Goal: Navigation & Orientation: Find specific page/section

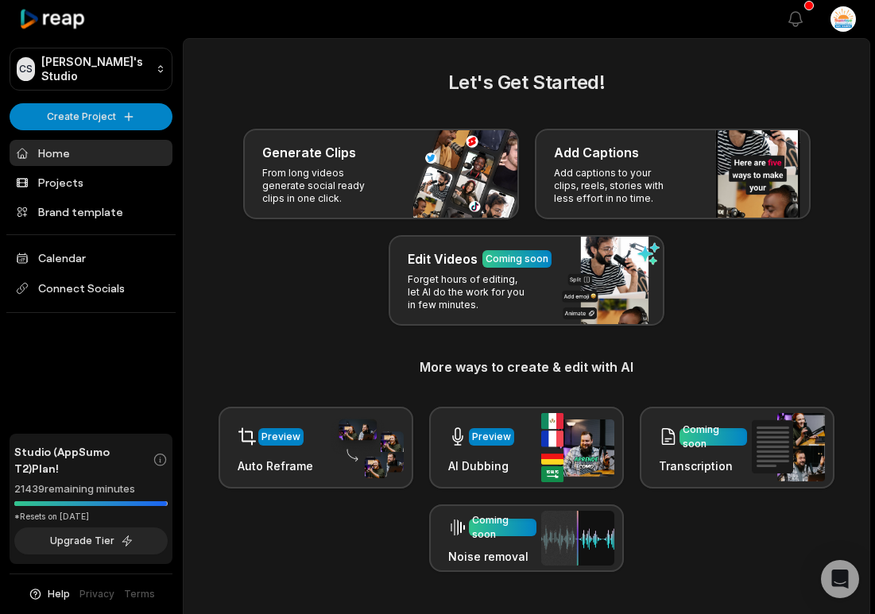
click at [778, 277] on div "Generate Clips From long videos generate social ready clips in one click. Add C…" at bounding box center [527, 227] width 648 height 197
click at [89, 184] on link "Projects" at bounding box center [91, 182] width 163 height 26
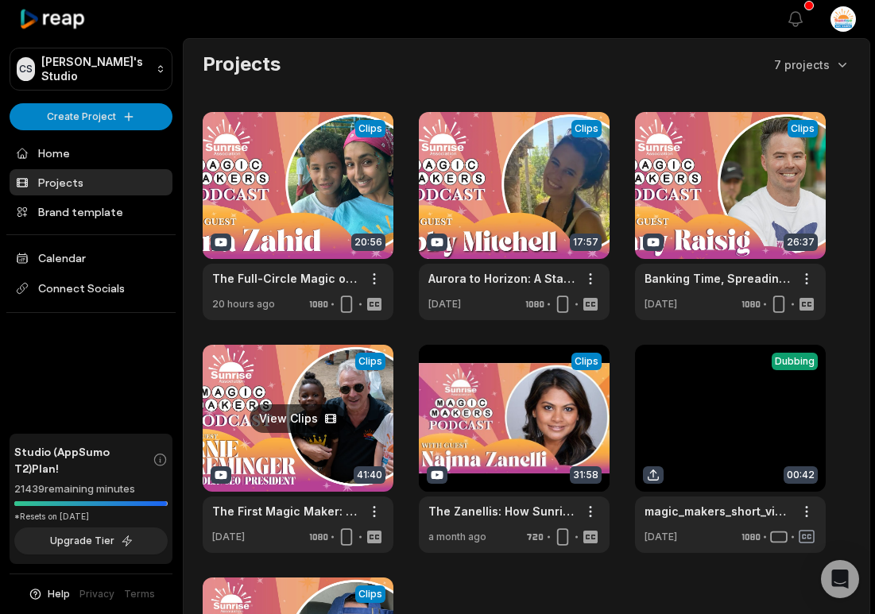
click at [297, 410] on link at bounding box center [298, 449] width 191 height 208
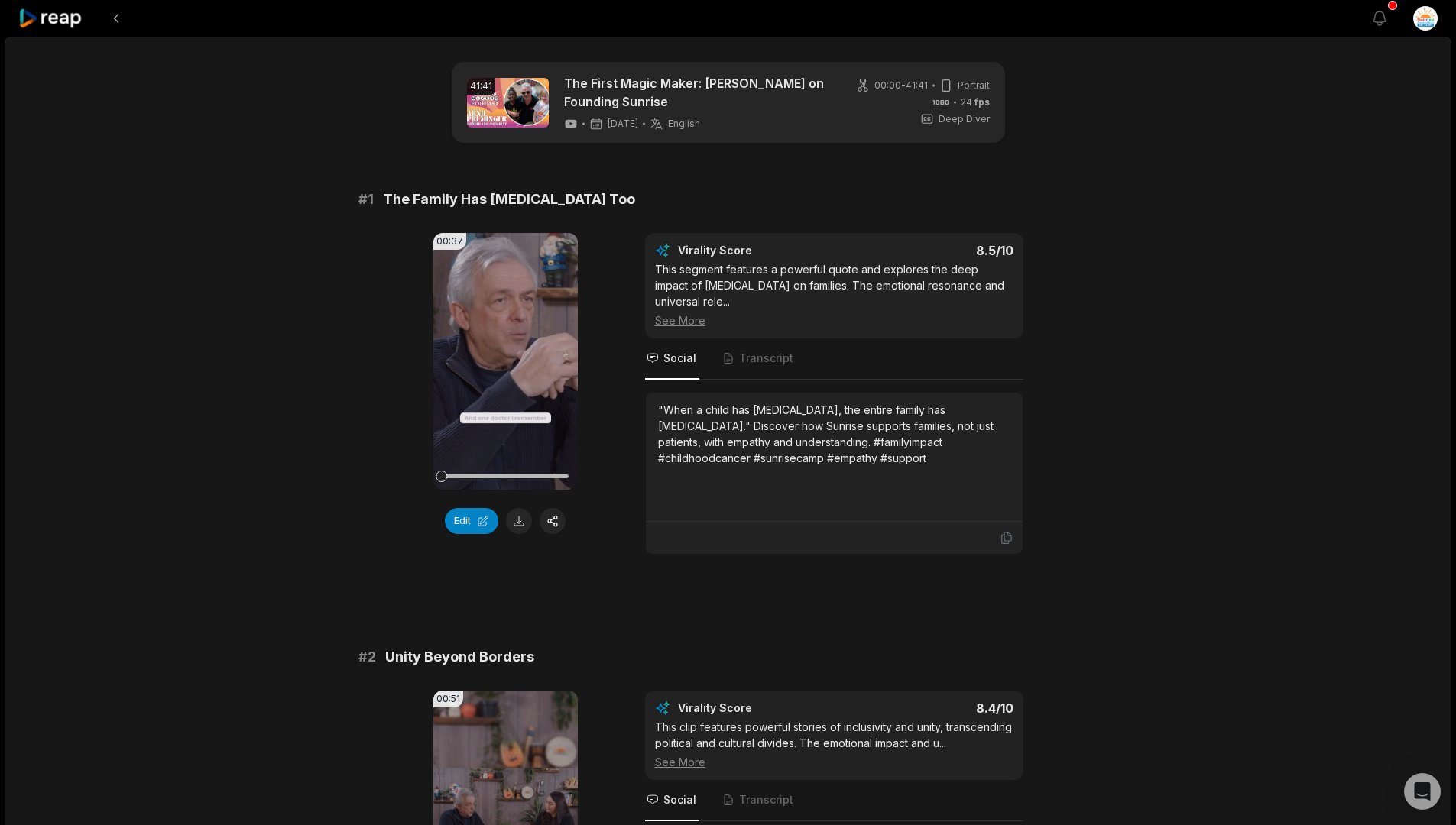
scroll to position [1, 0]
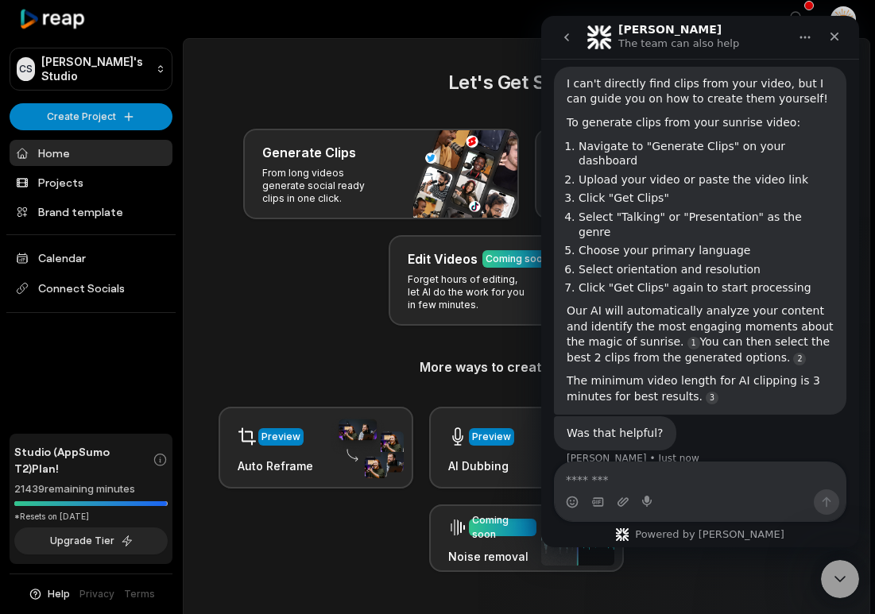
scroll to position [128, 0]
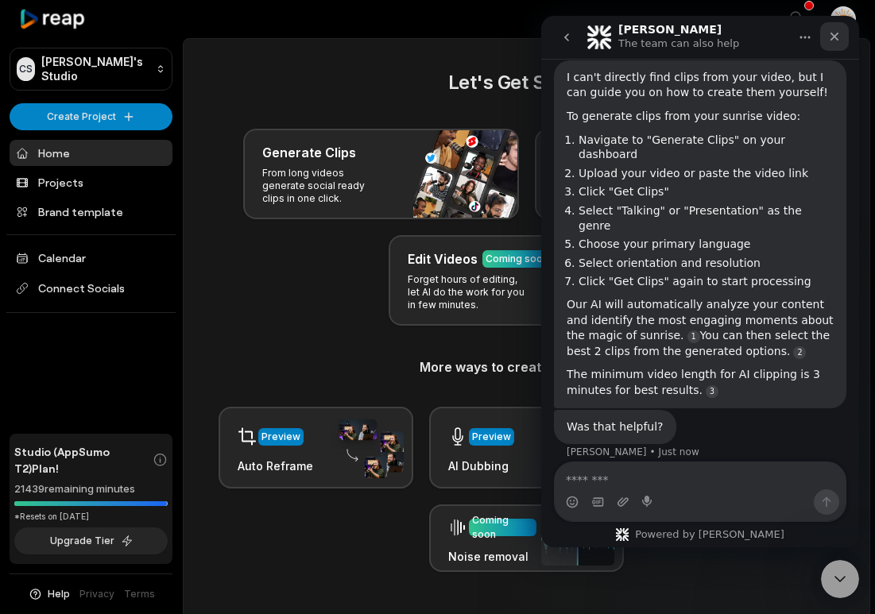
click at [834, 33] on icon "Close" at bounding box center [834, 36] width 13 height 13
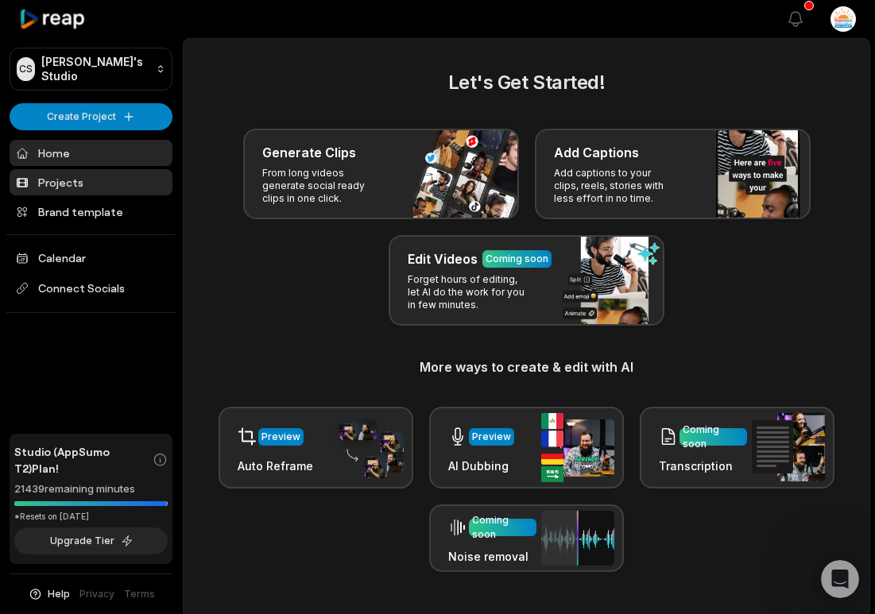
click at [46, 174] on link "Projects" at bounding box center [91, 182] width 163 height 26
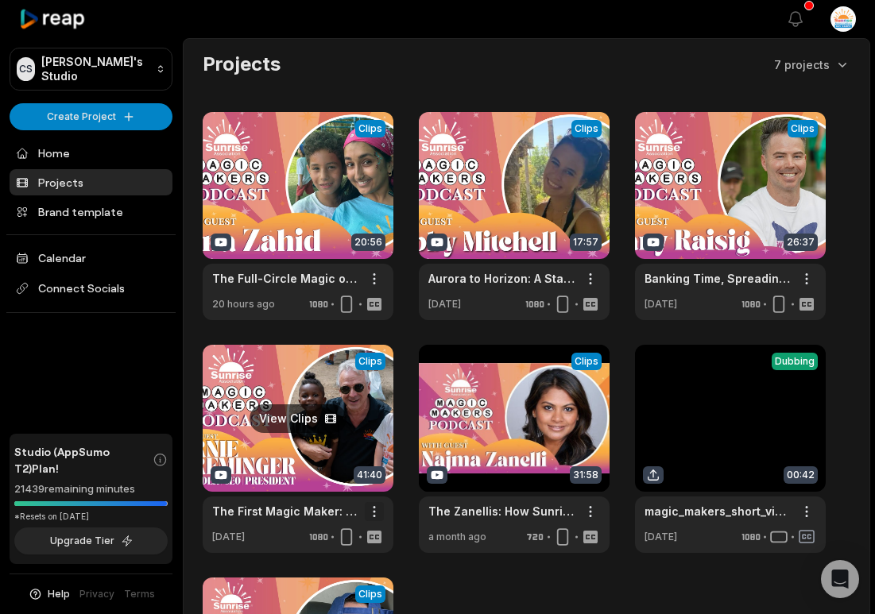
click at [374, 511] on html "CS Chris's Studio Create Project Home Projects Brand template Calendar Connect …" at bounding box center [437, 307] width 875 height 614
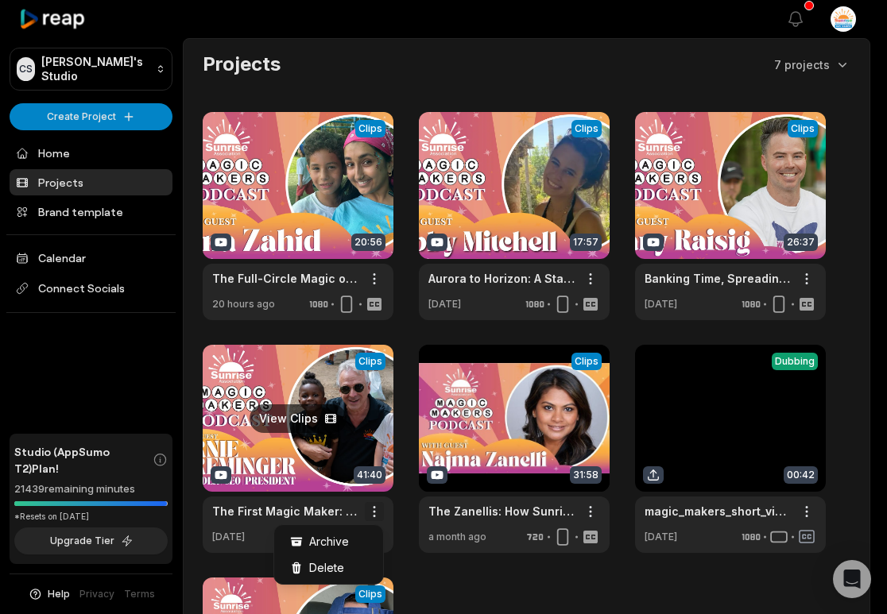
click at [374, 511] on html "CS Chris's Studio Create Project Home Projects Brand template Calendar Connect …" at bounding box center [443, 307] width 887 height 614
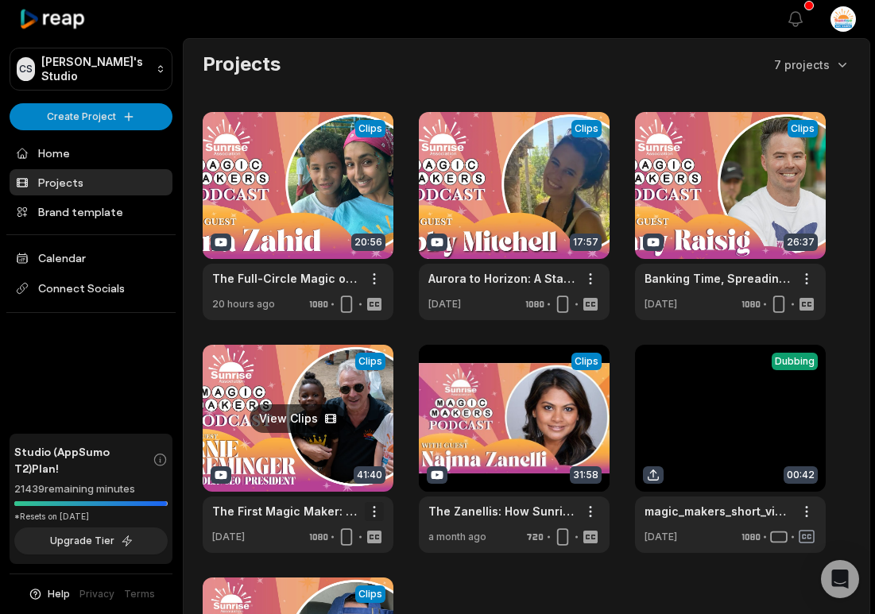
click at [372, 512] on html "CS Chris's Studio Create Project Home Projects Brand template Calendar Connect …" at bounding box center [437, 307] width 875 height 614
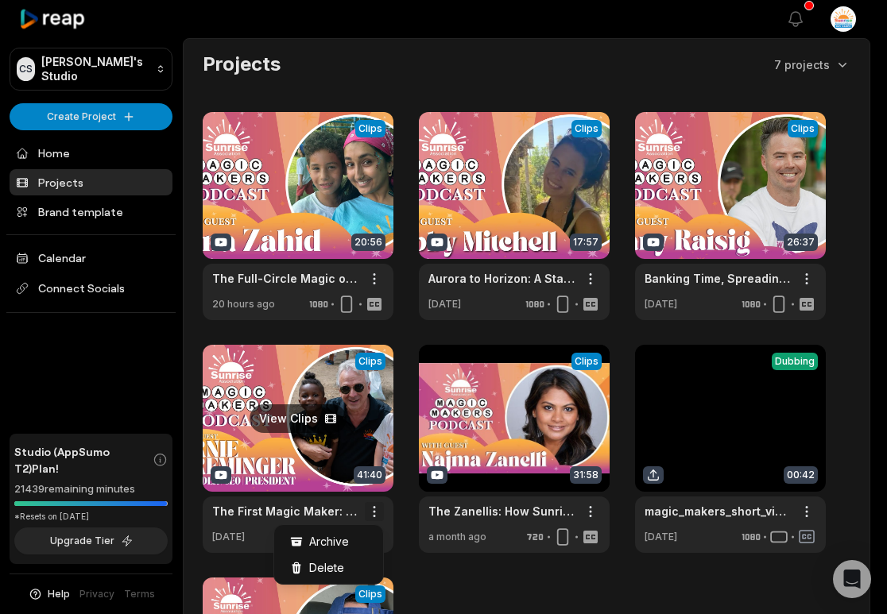
click at [372, 512] on html "CS Chris's Studio Create Project Home Projects Brand template Calendar Connect …" at bounding box center [443, 307] width 887 height 614
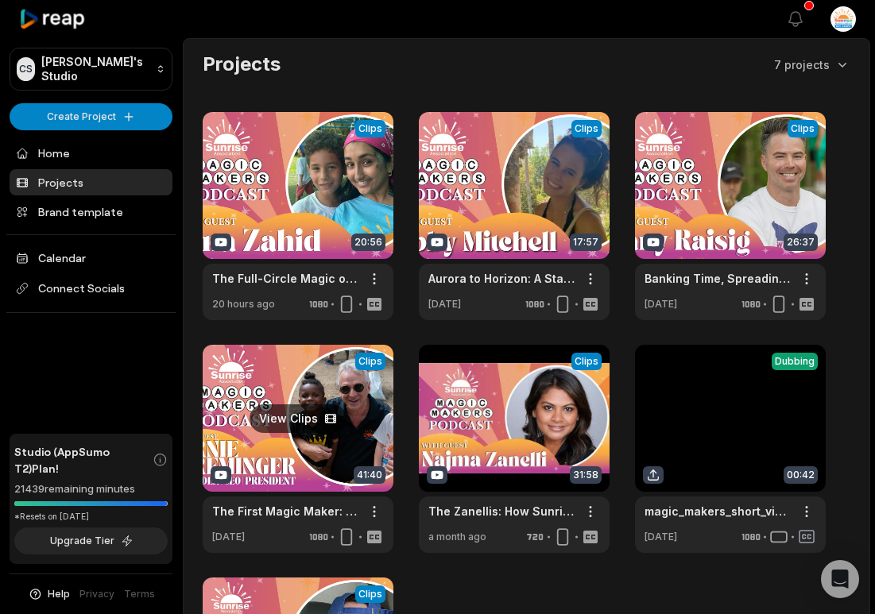
click at [318, 412] on link at bounding box center [298, 449] width 191 height 208
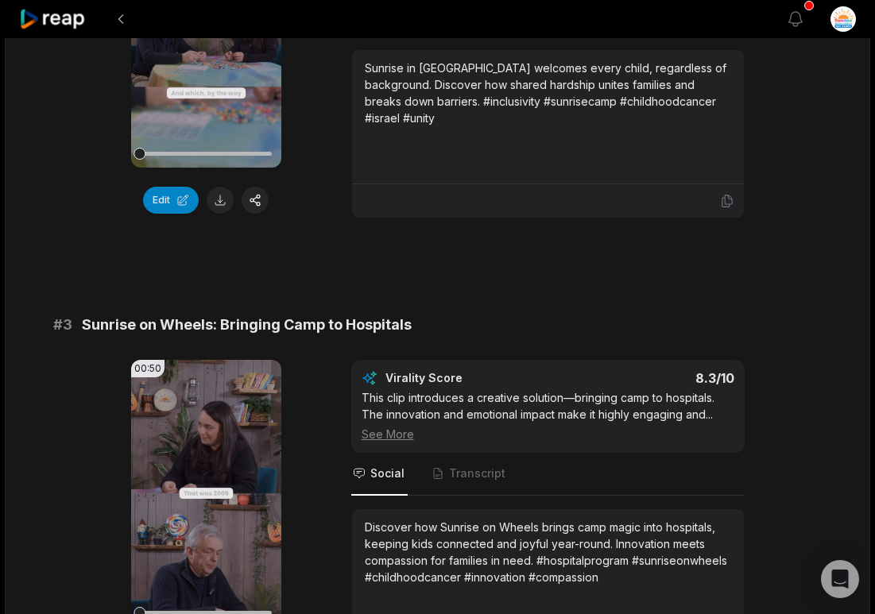
scroll to position [723, 0]
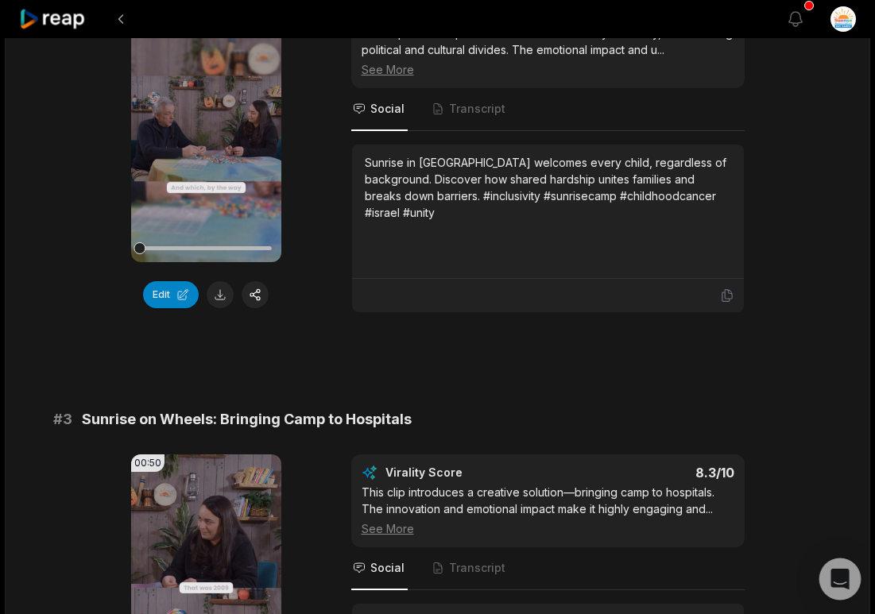
click at [853, 591] on div "Open Intercom Messenger" at bounding box center [840, 580] width 42 height 42
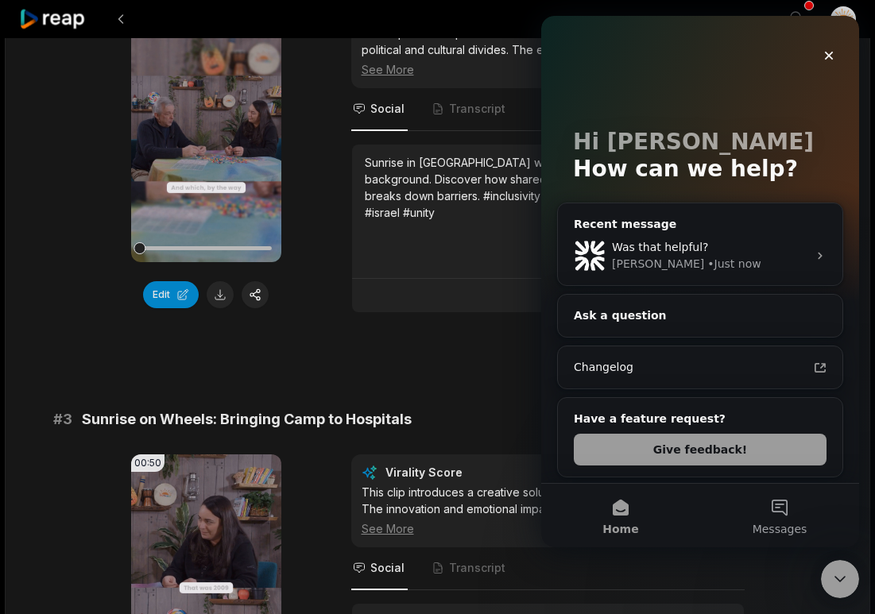
scroll to position [0, 0]
click at [685, 254] on div "Was that helpful?" at bounding box center [710, 247] width 196 height 17
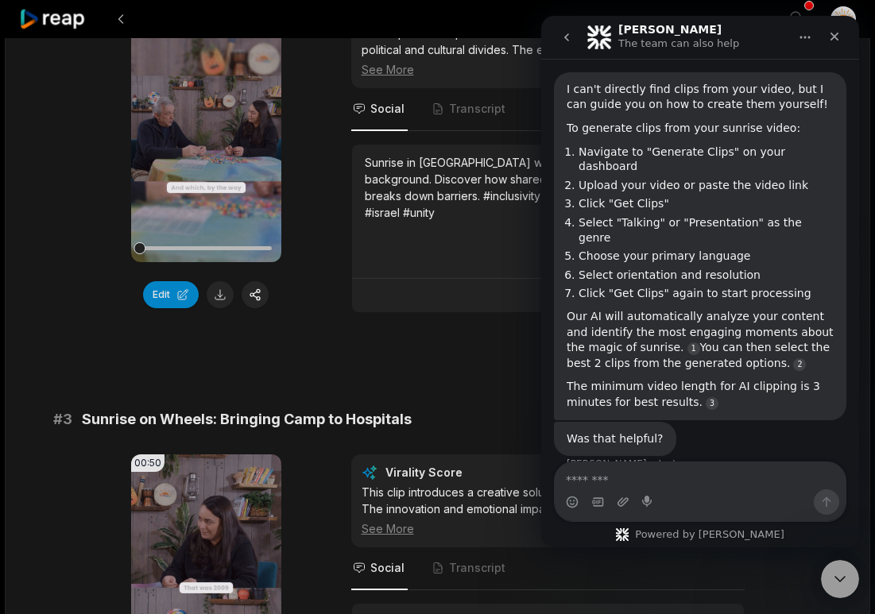
scroll to position [128, 0]
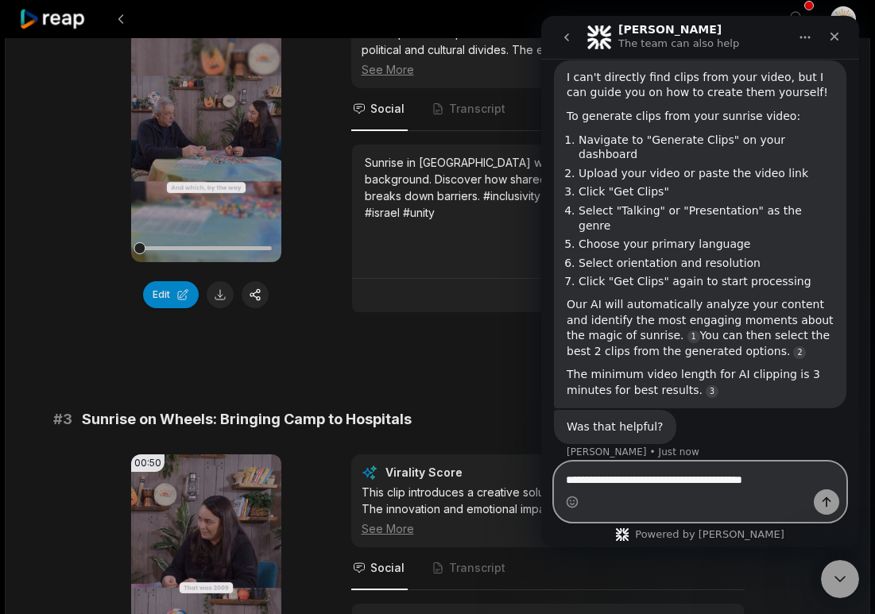
type textarea "**********"
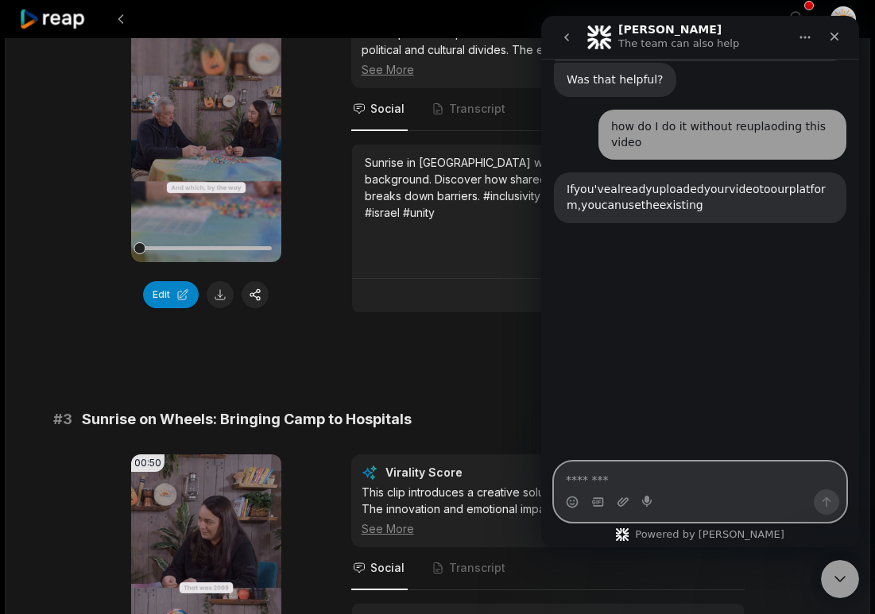
scroll to position [515, 0]
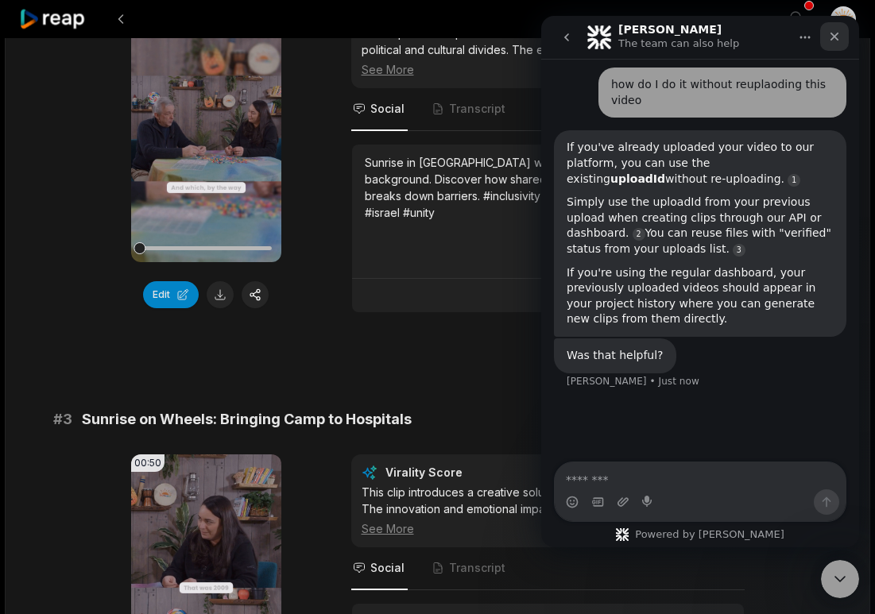
click at [843, 33] on div "Close" at bounding box center [834, 36] width 29 height 29
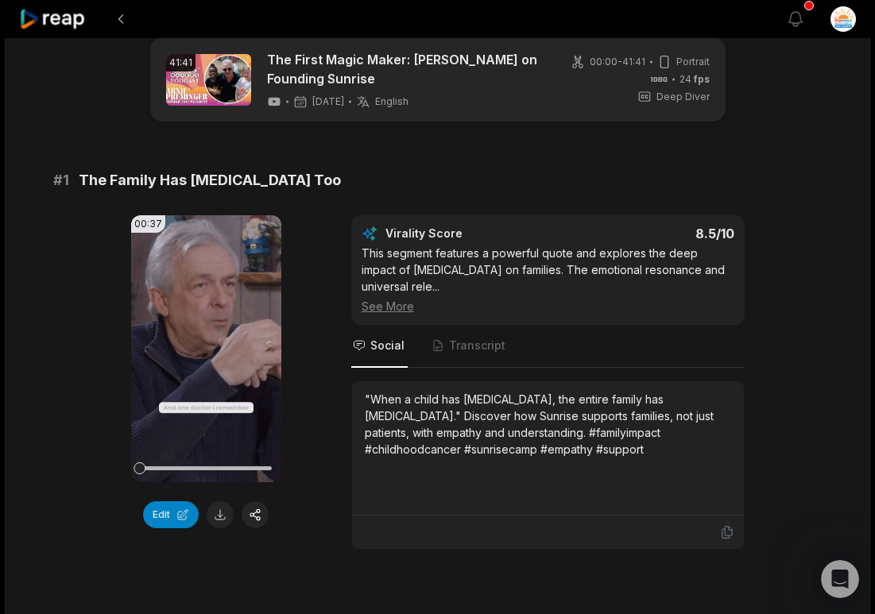
scroll to position [0, 0]
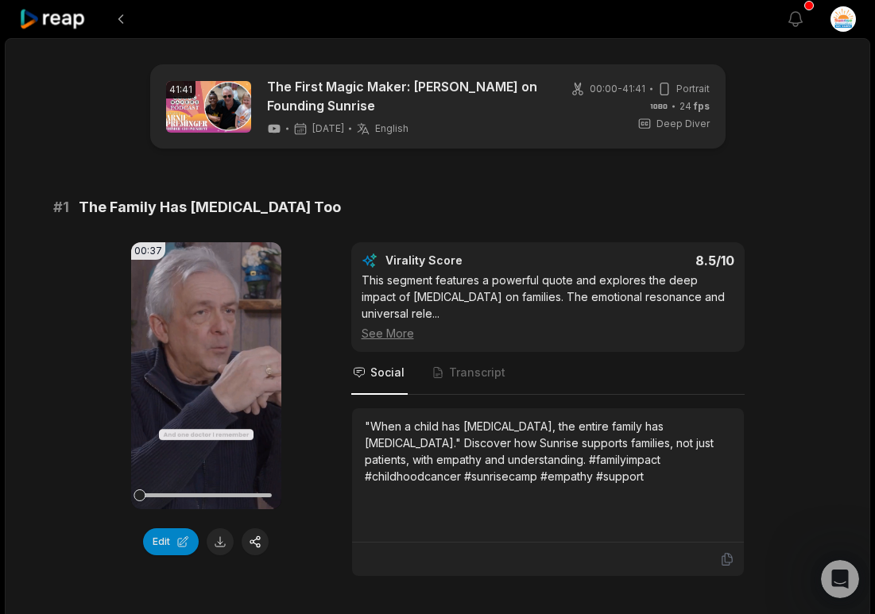
click at [573, 91] on icon at bounding box center [578, 89] width 14 height 14
click at [578, 89] on icon at bounding box center [578, 89] width 14 height 14
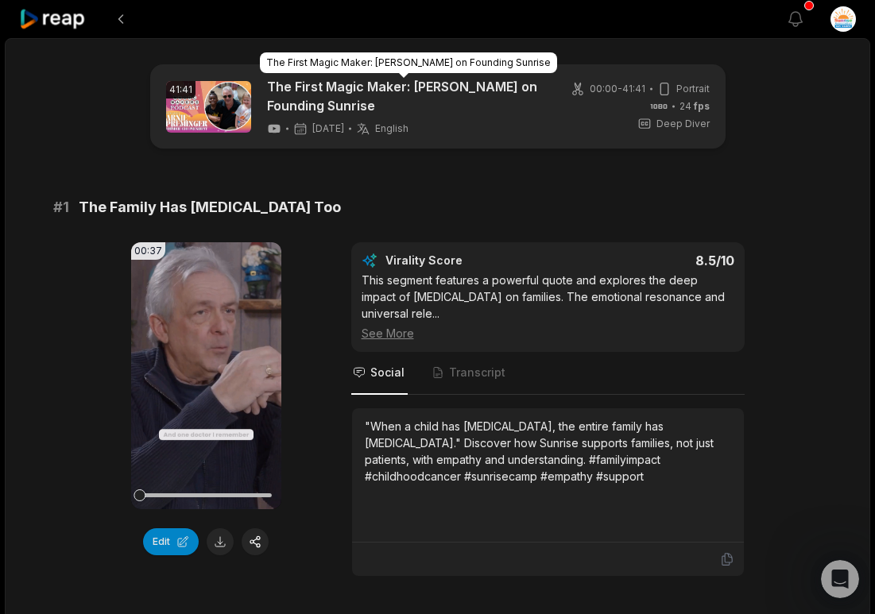
click at [502, 105] on link "The First Magic Maker: [PERSON_NAME] on Founding Sunrise" at bounding box center [404, 96] width 274 height 38
